Goal: Task Accomplishment & Management: Manage account settings

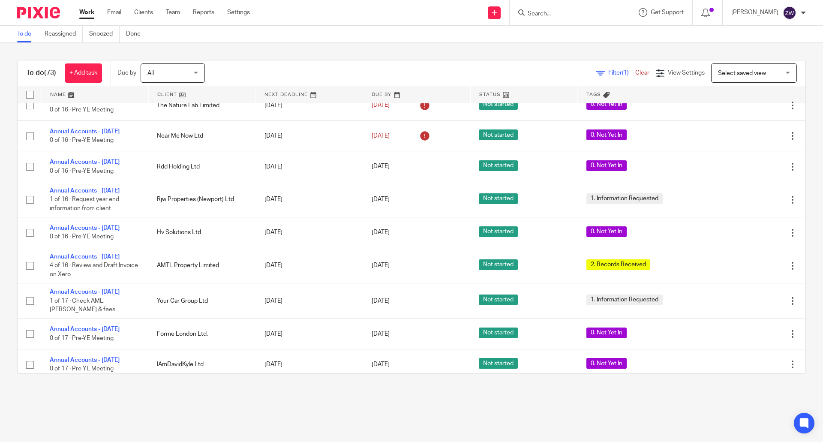
scroll to position [1672, 0]
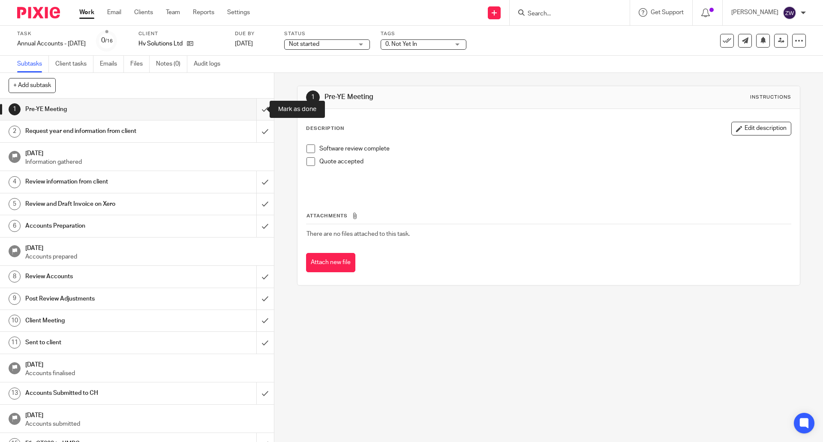
click at [255, 108] on input "submit" at bounding box center [137, 109] width 274 height 21
click at [417, 46] on span "0. Not Yet In" at bounding box center [401, 44] width 32 height 6
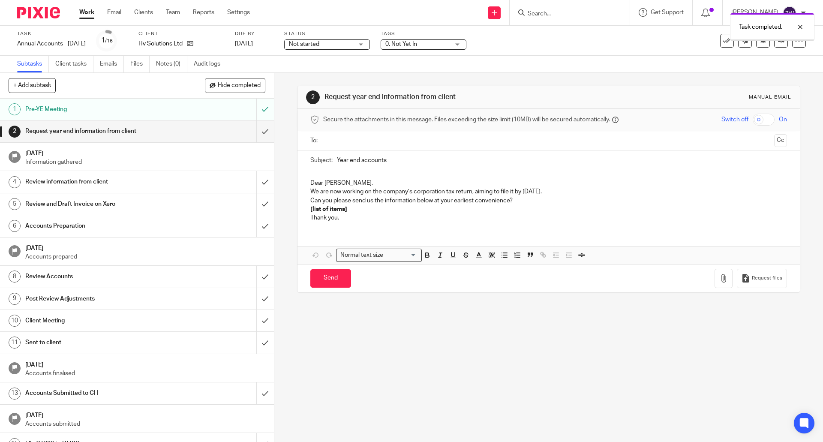
click at [409, 46] on span "0. Not Yet In" at bounding box center [401, 44] width 32 height 6
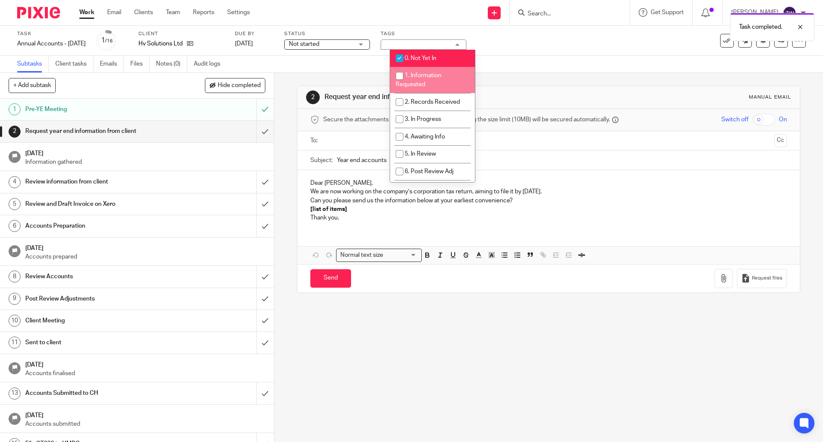
click at [409, 77] on span "1. Information Requested" at bounding box center [419, 79] width 46 height 15
checkbox input "true"
click at [407, 58] on input "checkbox" at bounding box center [399, 58] width 16 height 16
checkbox input "false"
click at [283, 90] on div "2 Request year end information from client Manual email Secure the attachments …" at bounding box center [548, 257] width 549 height 369
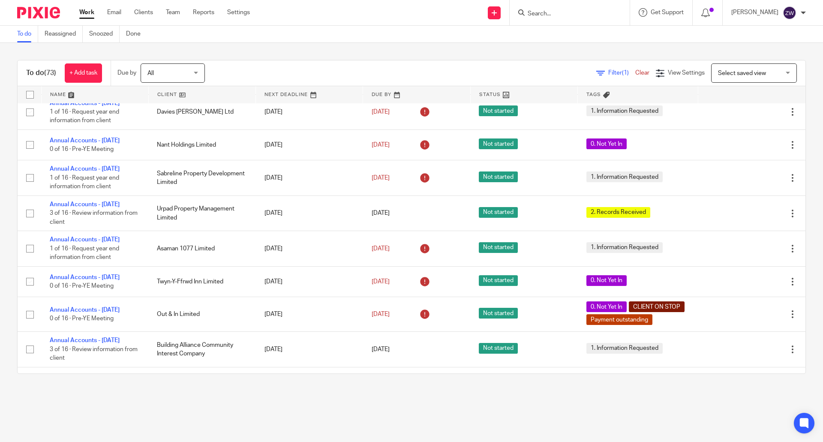
scroll to position [1329, 0]
